Goal: Task Accomplishment & Management: Manage account settings

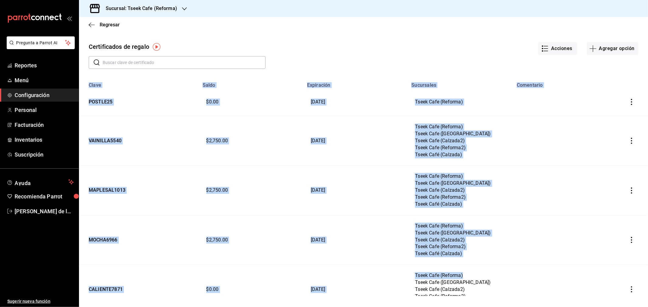
drag, startPoint x: 386, startPoint y: 60, endPoint x: 462, endPoint y: 278, distance: 231.4
click at [462, 278] on div "Certificados de regalo Acciones Agregar opción ​ ​ Clave Saldo Expiración Sucur…" at bounding box center [363, 166] width 569 height 259
click at [450, 193] on td "Tseek Cafe (Reforma) Tseek Cafe ([GEOGRAPHIC_DATA]) Tseek Cafe (Calzada2) Tseek…" at bounding box center [460, 190] width 105 height 49
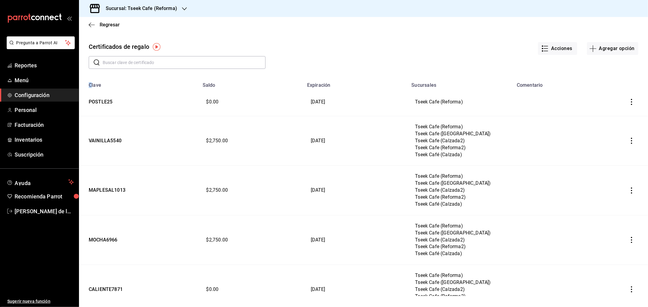
drag, startPoint x: 91, startPoint y: 78, endPoint x: 647, endPoint y: 118, distance: 557.7
click at [647, 118] on div "Clave Saldo Expiración Sucursales Comentario POSTLE25 $0.00 [DATE] Tseek Cafe (…" at bounding box center [363, 188] width 569 height 218
click at [577, 138] on td at bounding box center [565, 140] width 104 height 49
